Goal: Use online tool/utility: Utilize a website feature to perform a specific function

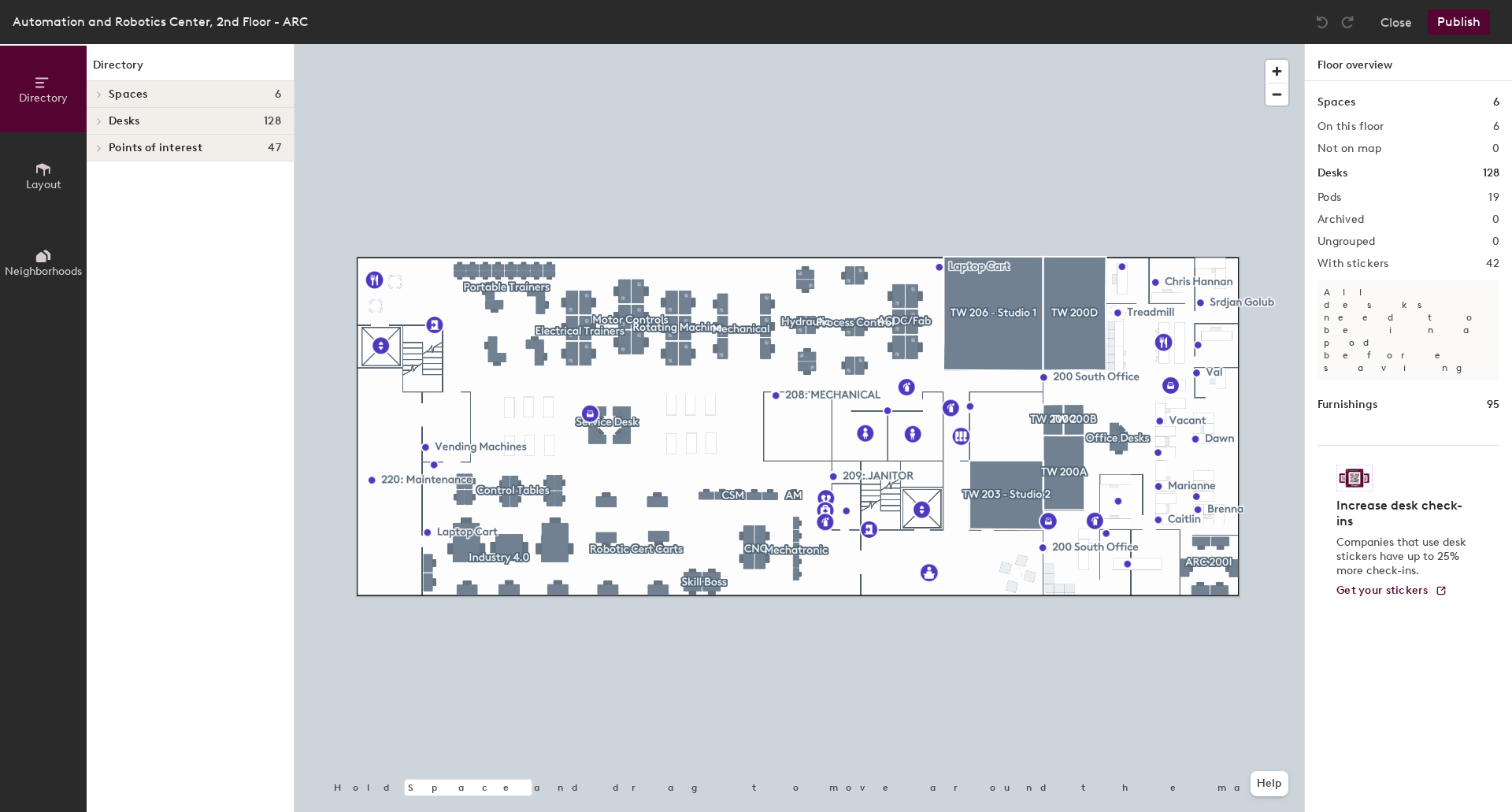
drag, startPoint x: 1335, startPoint y: 105, endPoint x: 1335, endPoint y: 96, distance: 9.0
click at [1335, 103] on h1 "Spaces" at bounding box center [1336, 102] width 37 height 17
click at [49, 175] on icon at bounding box center [43, 169] width 17 height 17
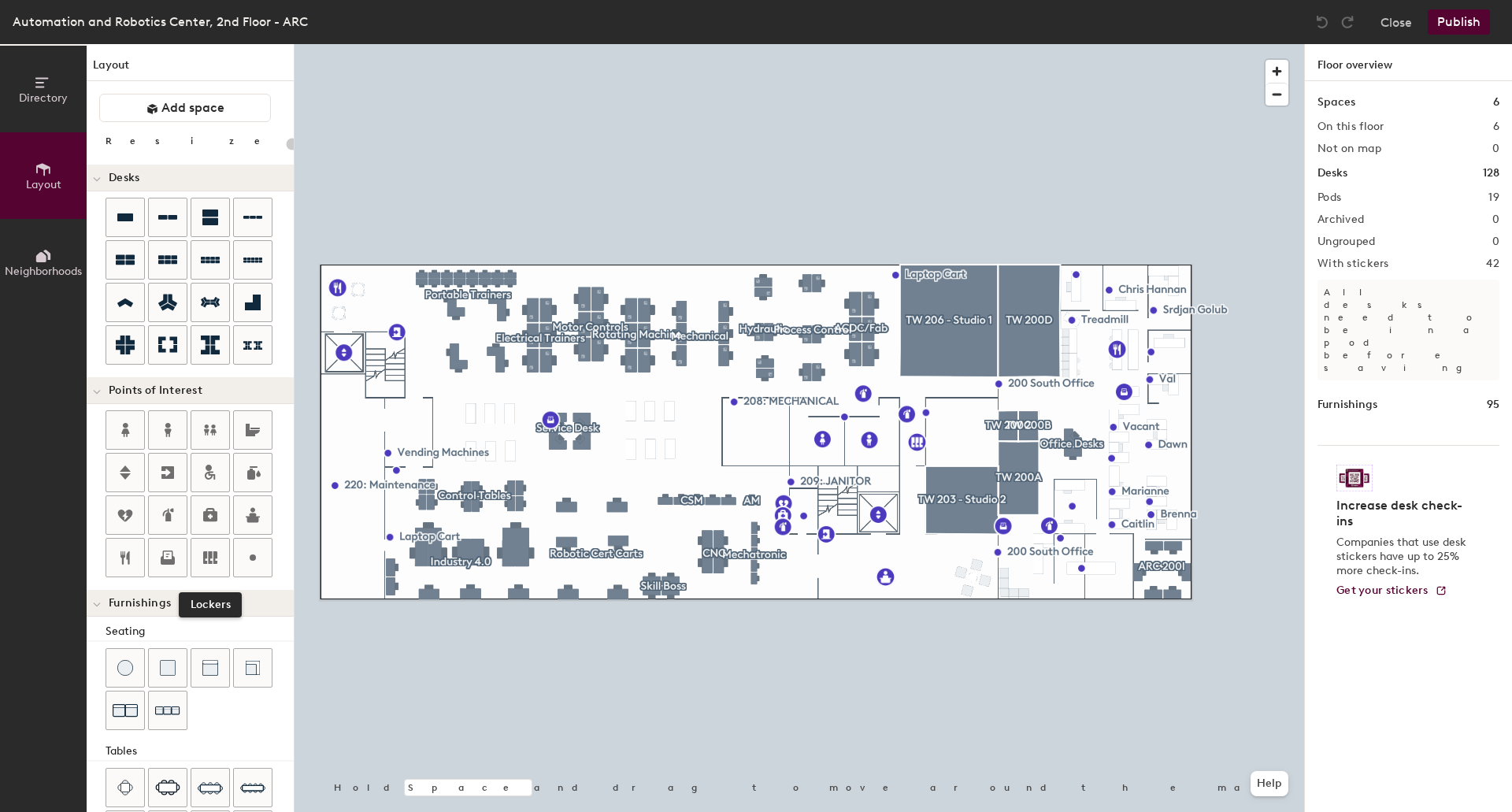
scroll to position [79, 0]
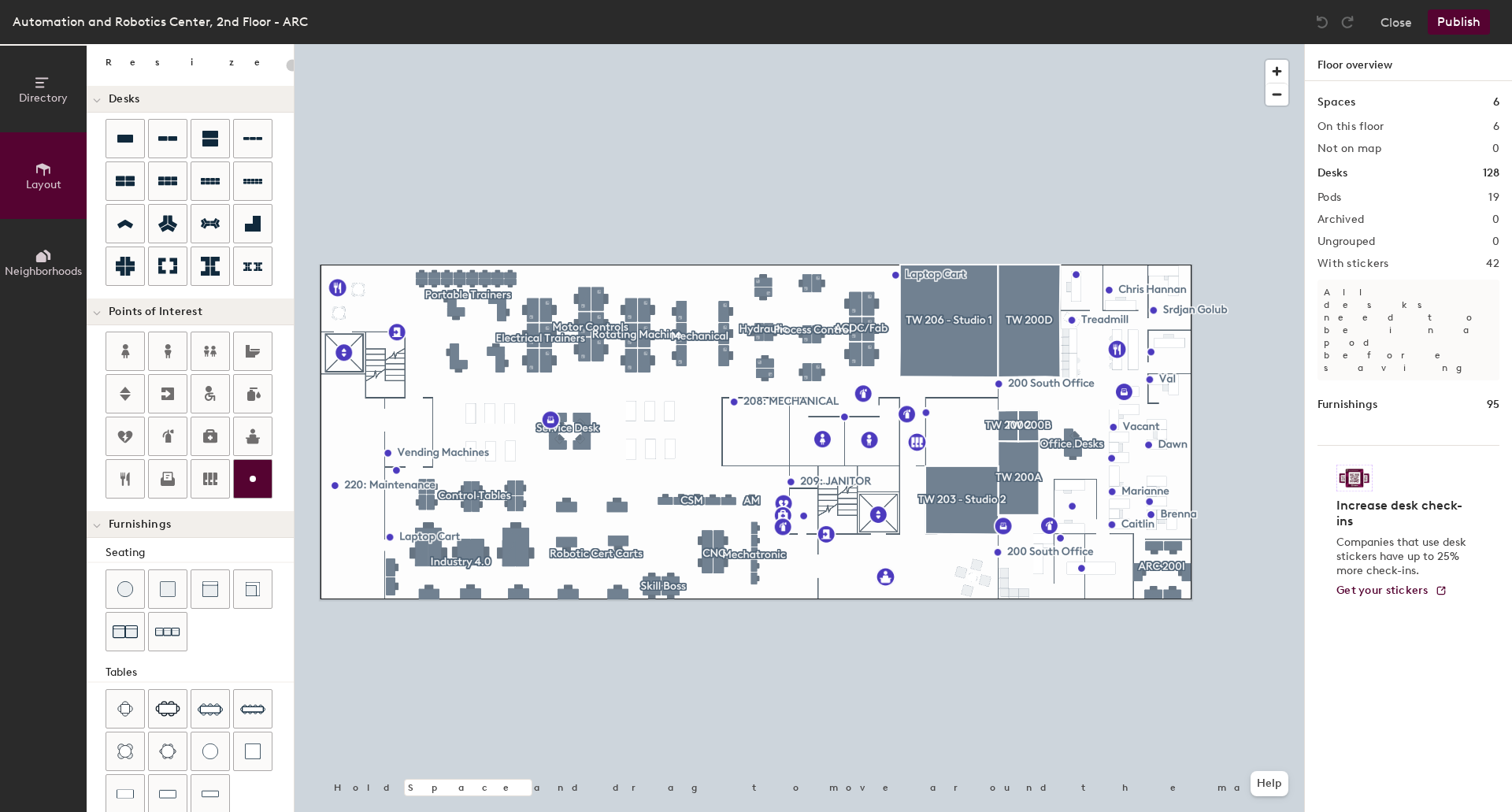
click at [251, 483] on icon at bounding box center [253, 479] width 19 height 19
click at [238, 485] on div at bounding box center [253, 478] width 37 height 37
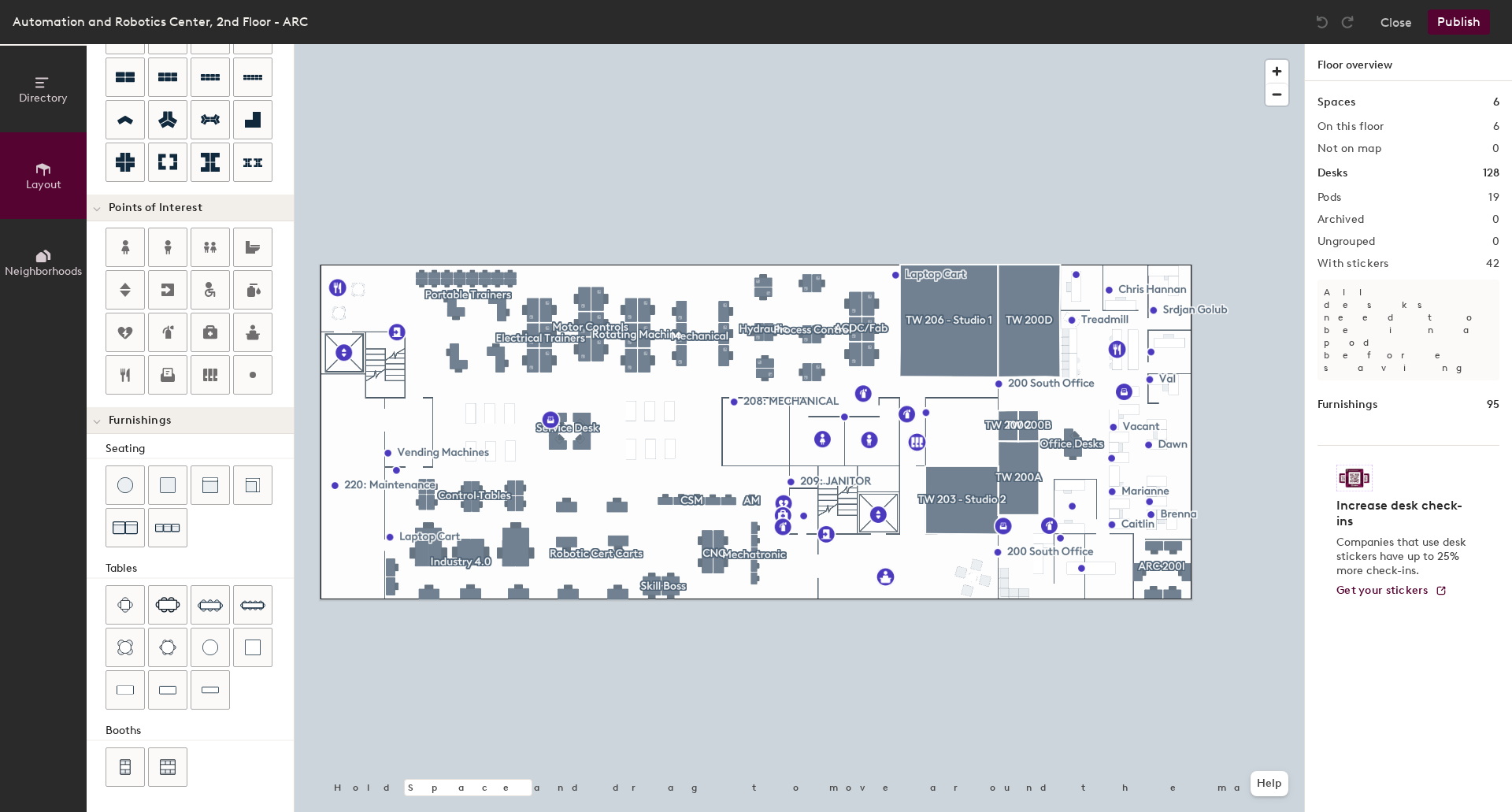
scroll to position [0, 0]
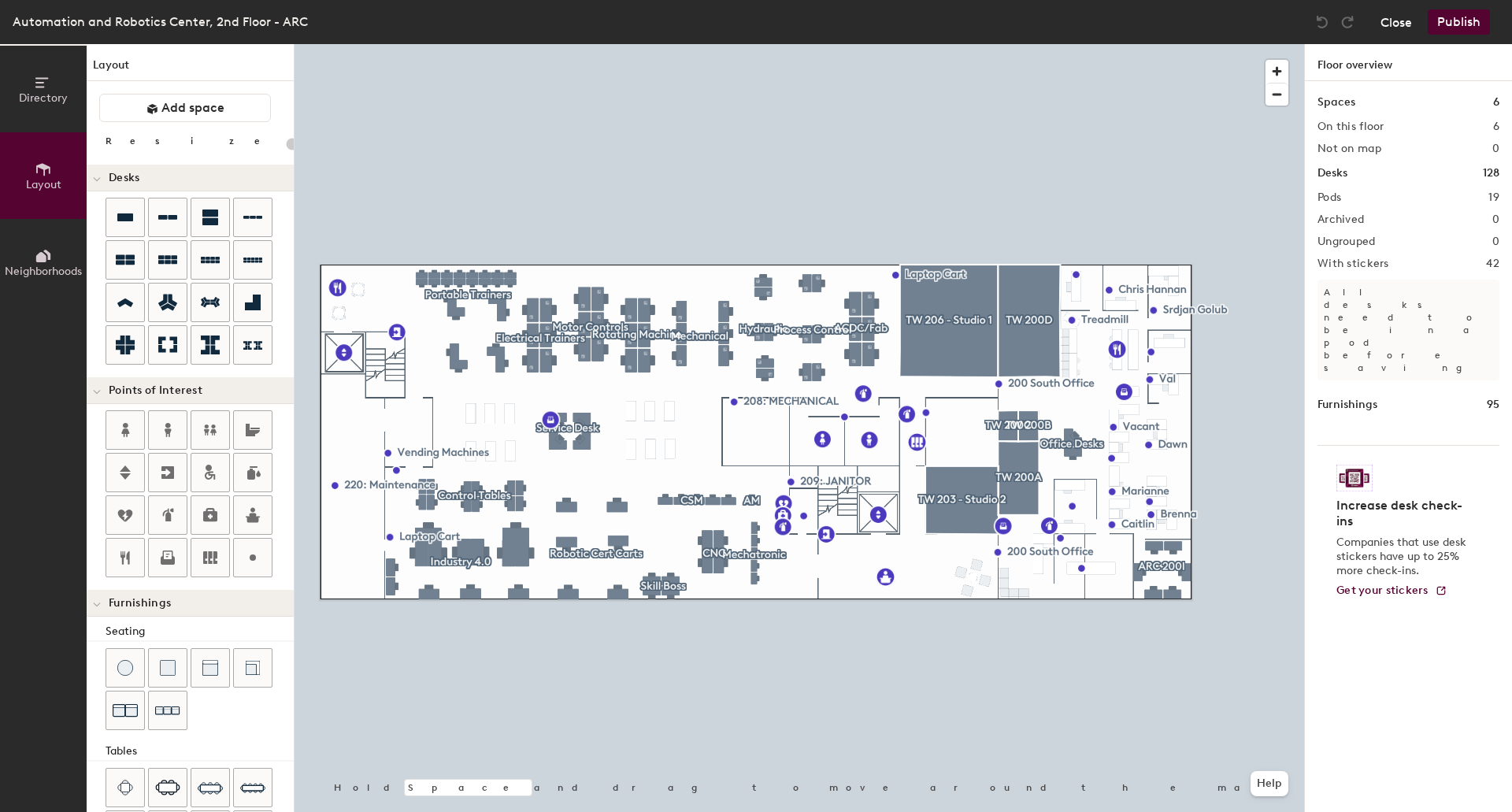
click at [1401, 22] on button "Close" at bounding box center [1395, 22] width 31 height 26
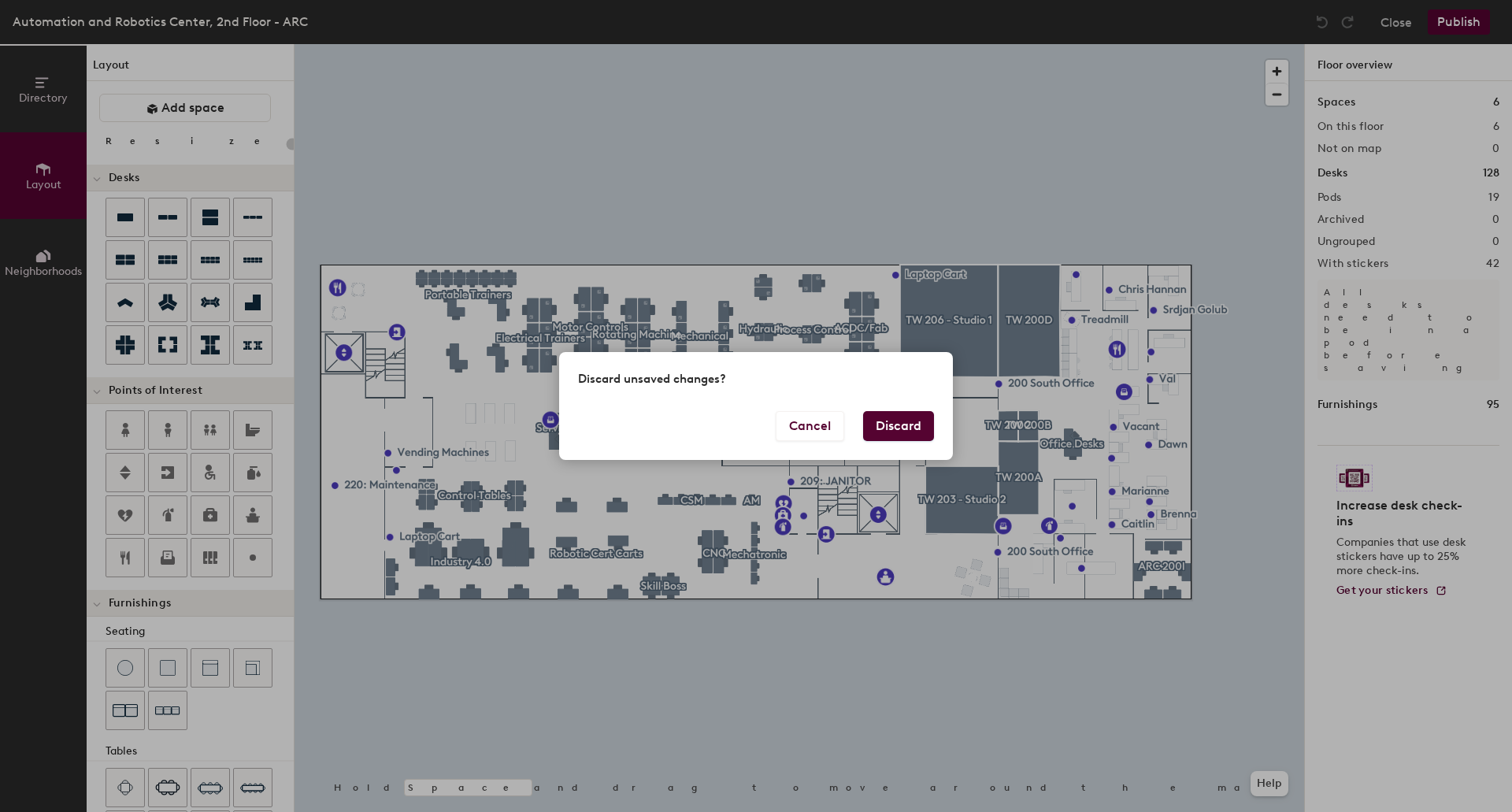
click at [905, 428] on button "Discard" at bounding box center [898, 426] width 71 height 30
type input "20"
